Goal: Information Seeking & Learning: Learn about a topic

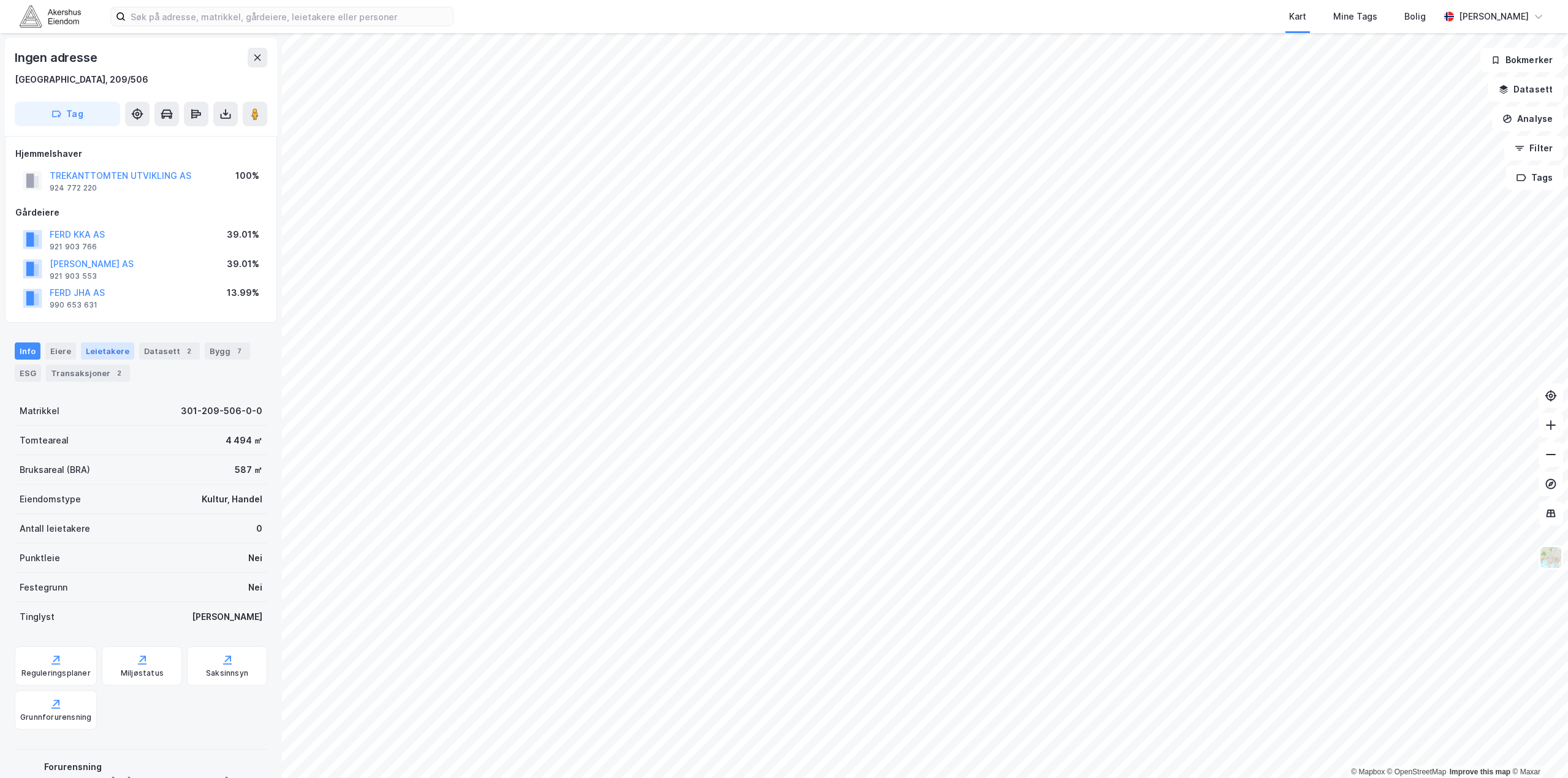
click at [121, 348] on div "Leietakere" at bounding box center [108, 351] width 53 height 17
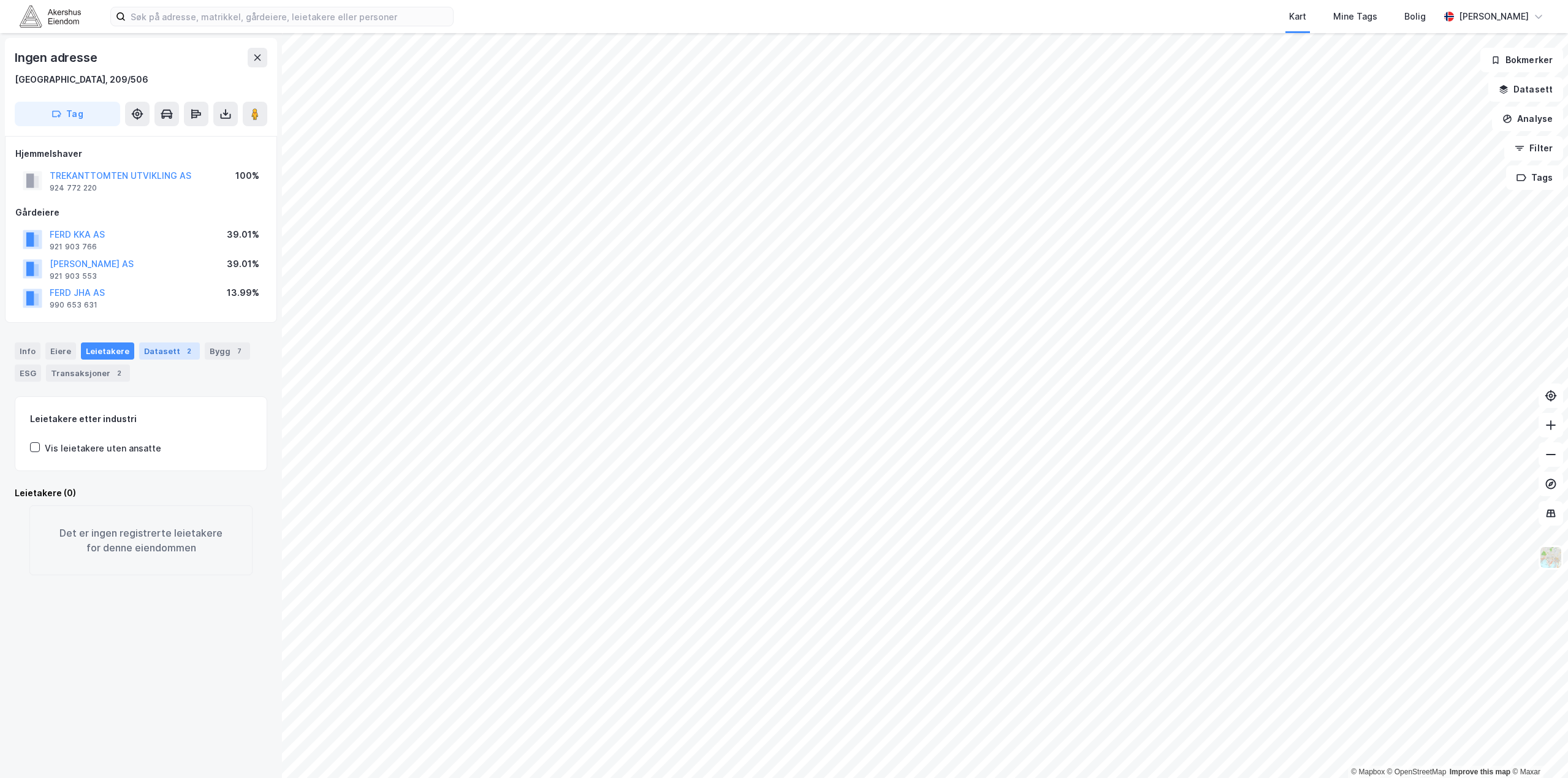
click at [151, 350] on div "Datasett 2" at bounding box center [169, 351] width 61 height 17
click at [25, 348] on div "Info" at bounding box center [27, 351] width 26 height 17
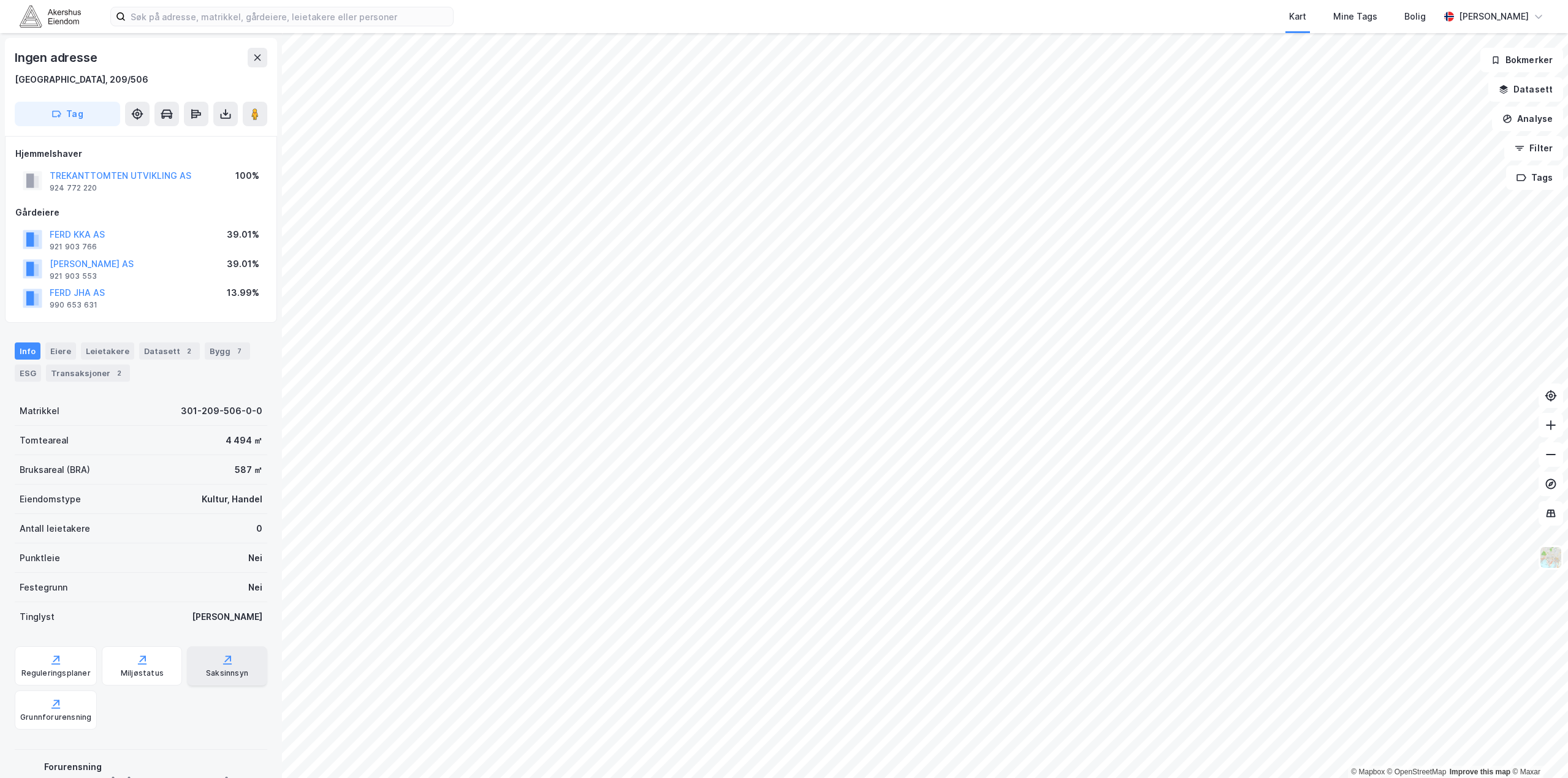
click at [233, 670] on div "Saksinnsyn" at bounding box center [228, 673] width 43 height 10
